Goal: Task Accomplishment & Management: Use online tool/utility

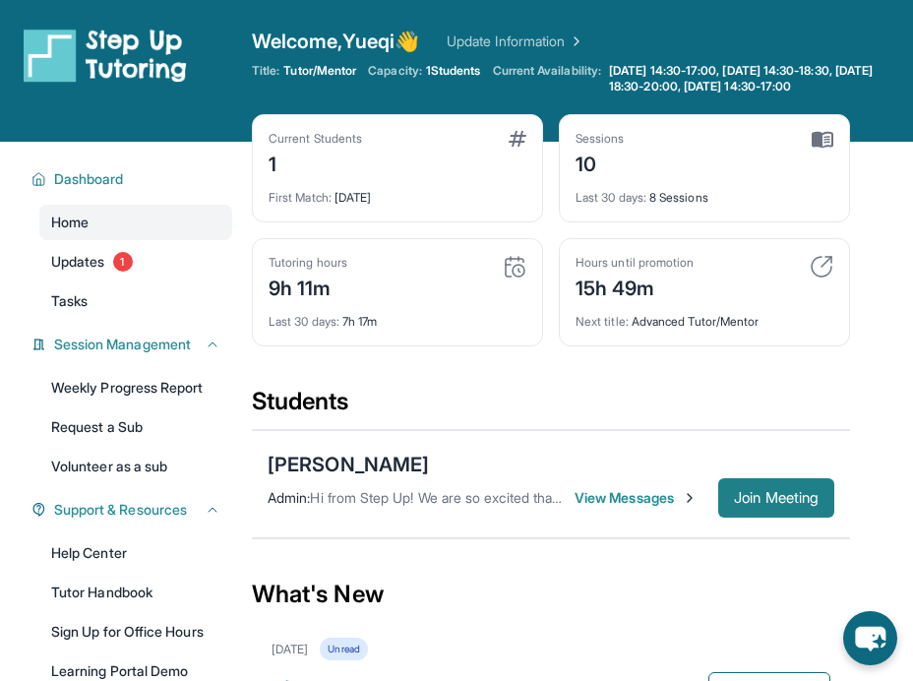
click at [797, 500] on span "Join Meeting" at bounding box center [776, 498] width 85 height 12
click at [318, 289] on div "9h 11m" at bounding box center [308, 285] width 79 height 31
click at [403, 301] on div "Tutoring hours 9h 11m" at bounding box center [398, 278] width 258 height 47
click at [662, 176] on div "Sessions 10" at bounding box center [704, 154] width 258 height 47
click at [816, 149] on img at bounding box center [822, 140] width 22 height 18
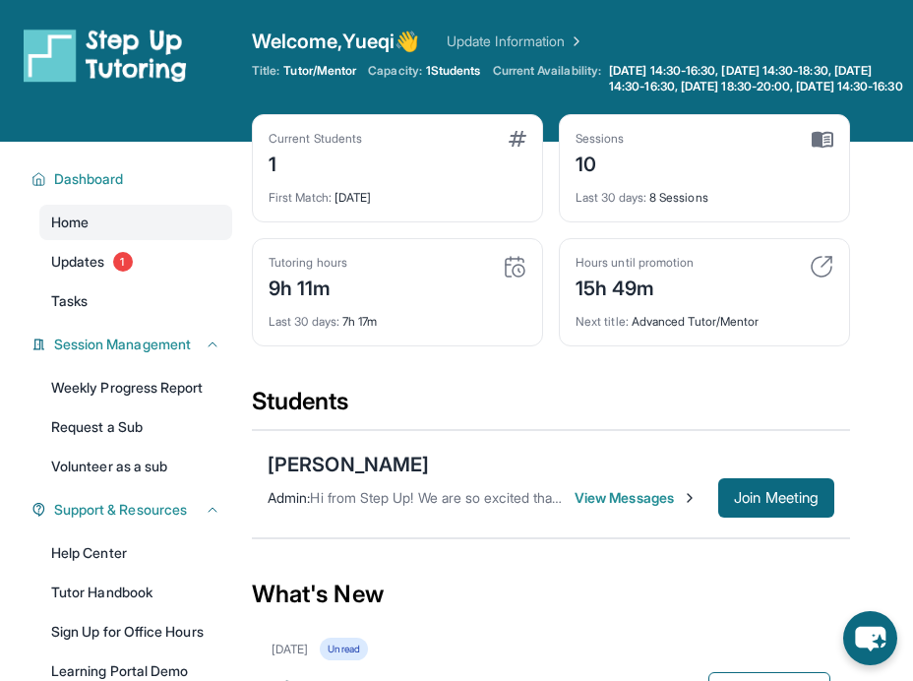
click at [334, 297] on div "9h 11m" at bounding box center [308, 285] width 79 height 31
click at [334, 302] on div "9h 11m" at bounding box center [308, 285] width 79 height 31
click at [716, 175] on div "Sessions 10" at bounding box center [704, 154] width 258 height 47
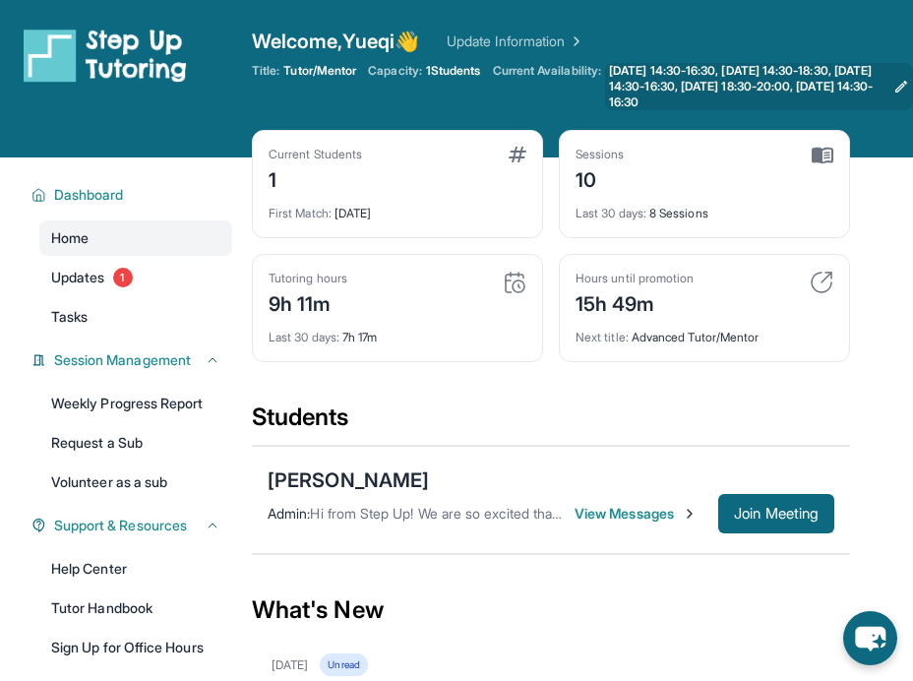
click at [723, 91] on span "[DATE] 14:30-16:30, [DATE] 14:30-18:30, [DATE] 14:30-16:30, [DATE] 18:30-20:00,…" at bounding box center [747, 86] width 276 height 47
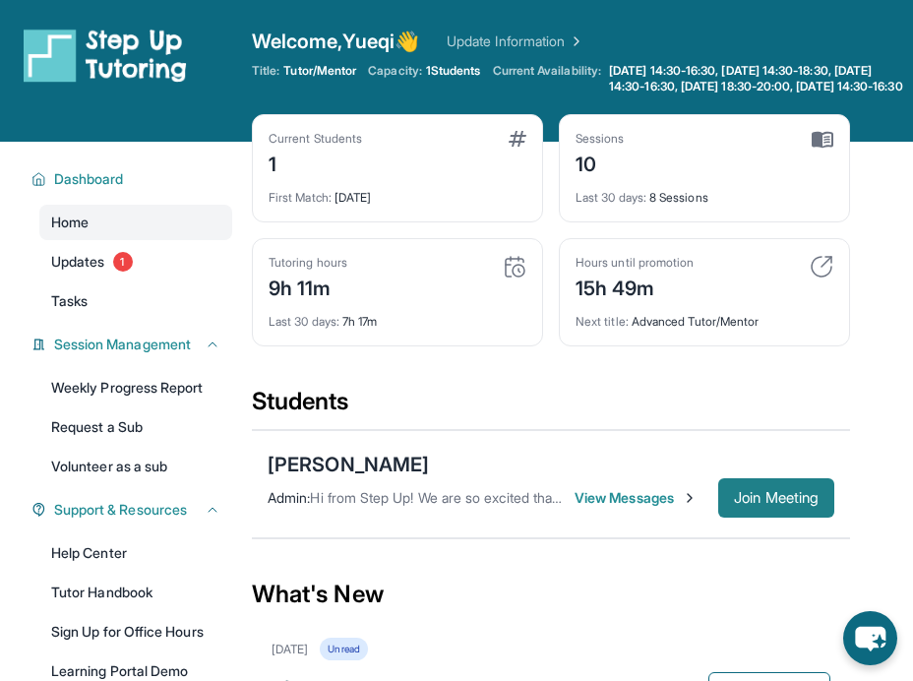
click at [745, 504] on span "Join Meeting" at bounding box center [776, 498] width 85 height 12
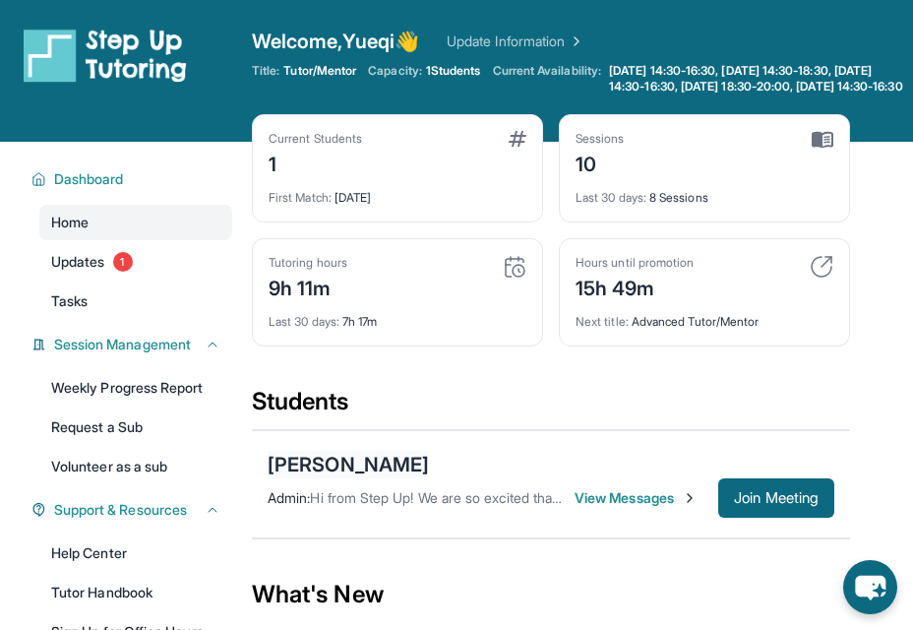
click at [429, 475] on div "[PERSON_NAME]" at bounding box center [348, 464] width 161 height 28
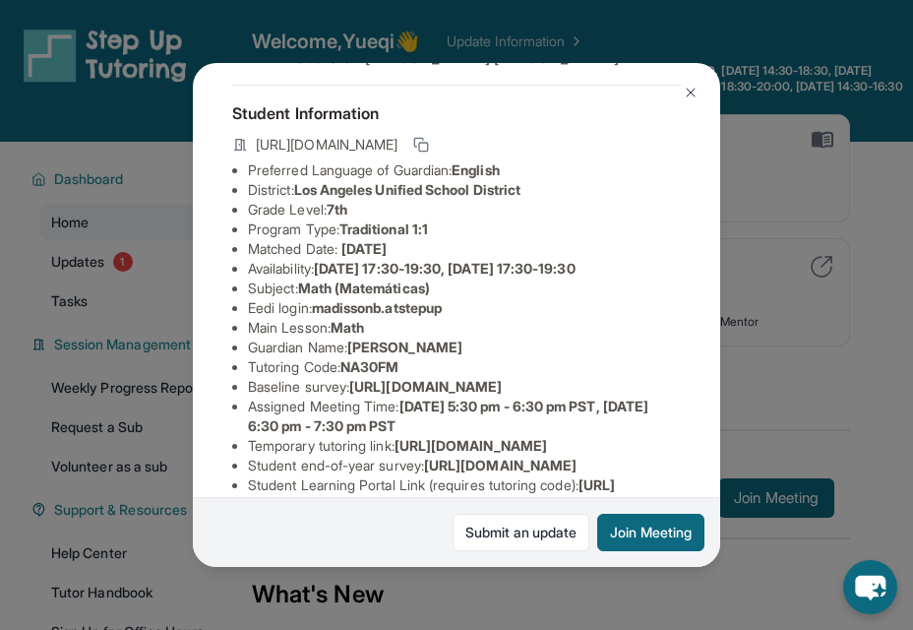
scroll to position [90, 0]
